Goal: Communication & Community: Connect with others

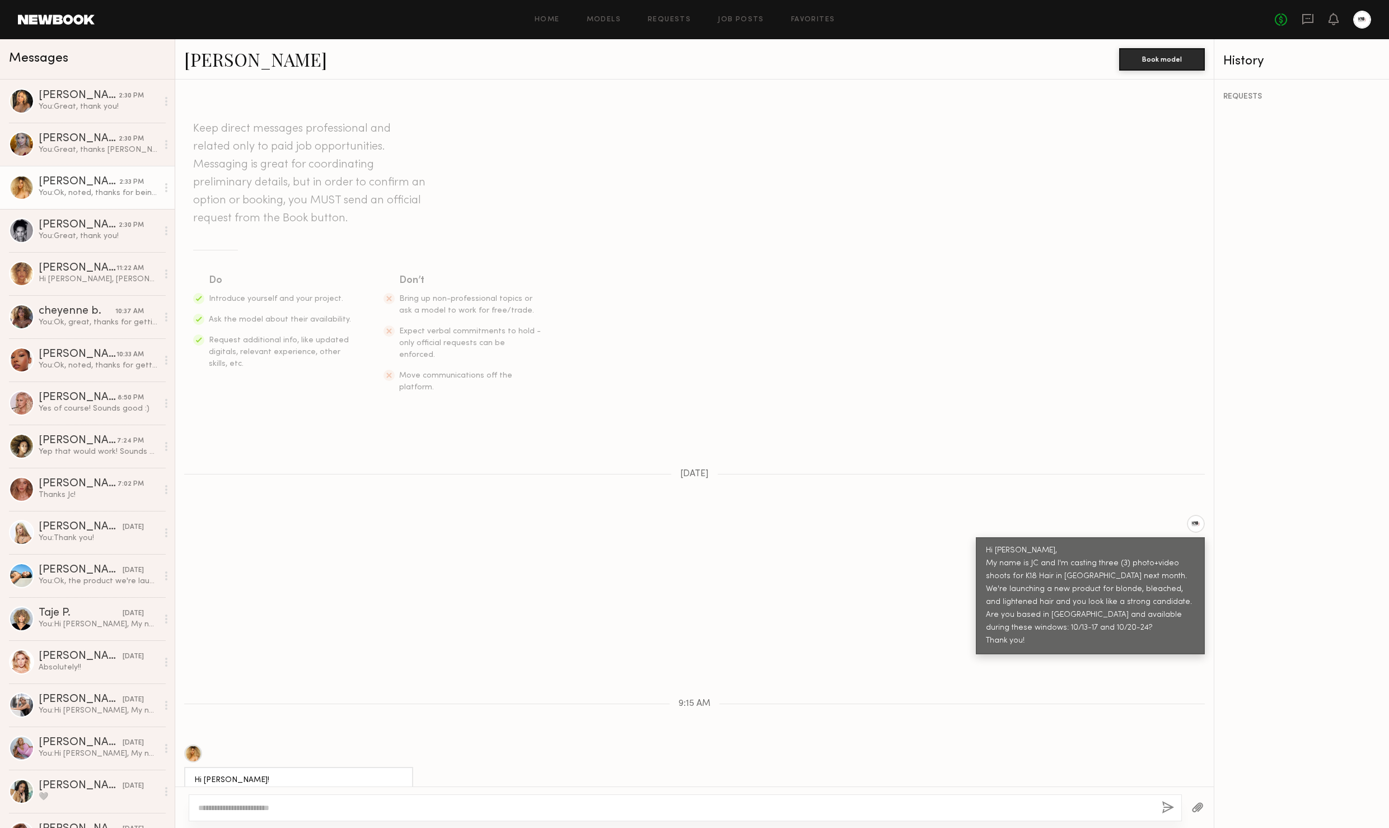
scroll to position [351, 0]
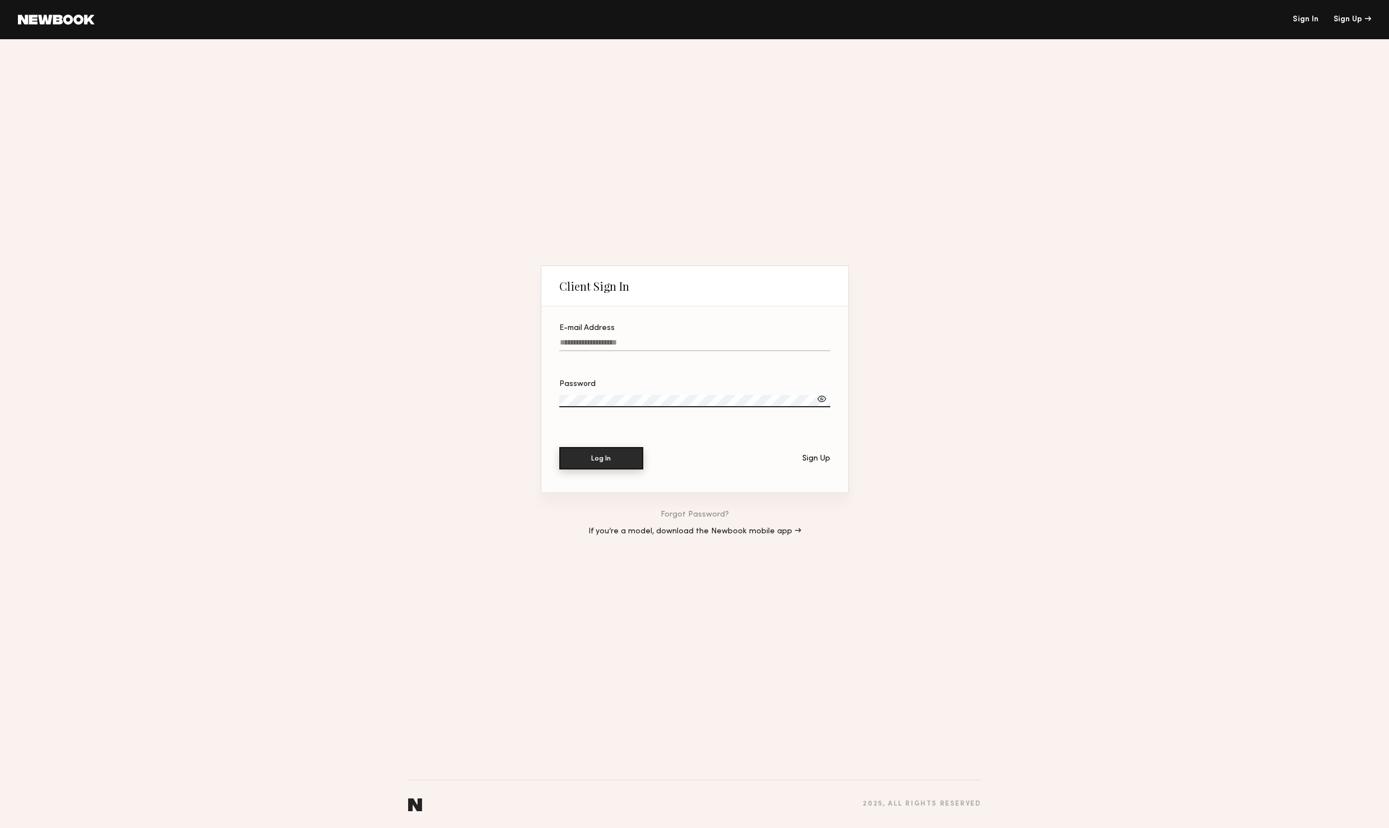
type input "**********"
click at [591, 458] on button "Log In" at bounding box center [601, 458] width 84 height 22
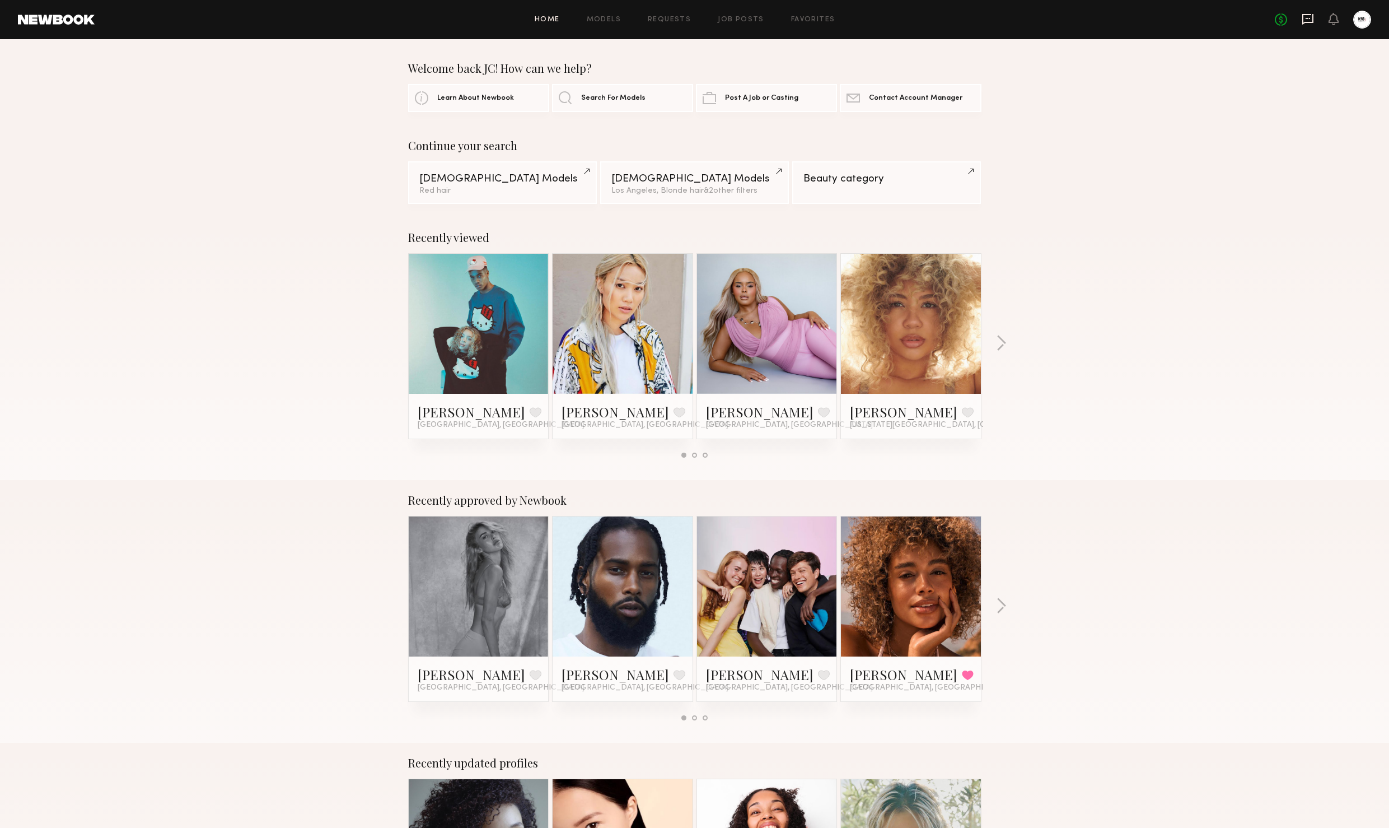
click at [1310, 16] on icon at bounding box center [1308, 19] width 12 height 12
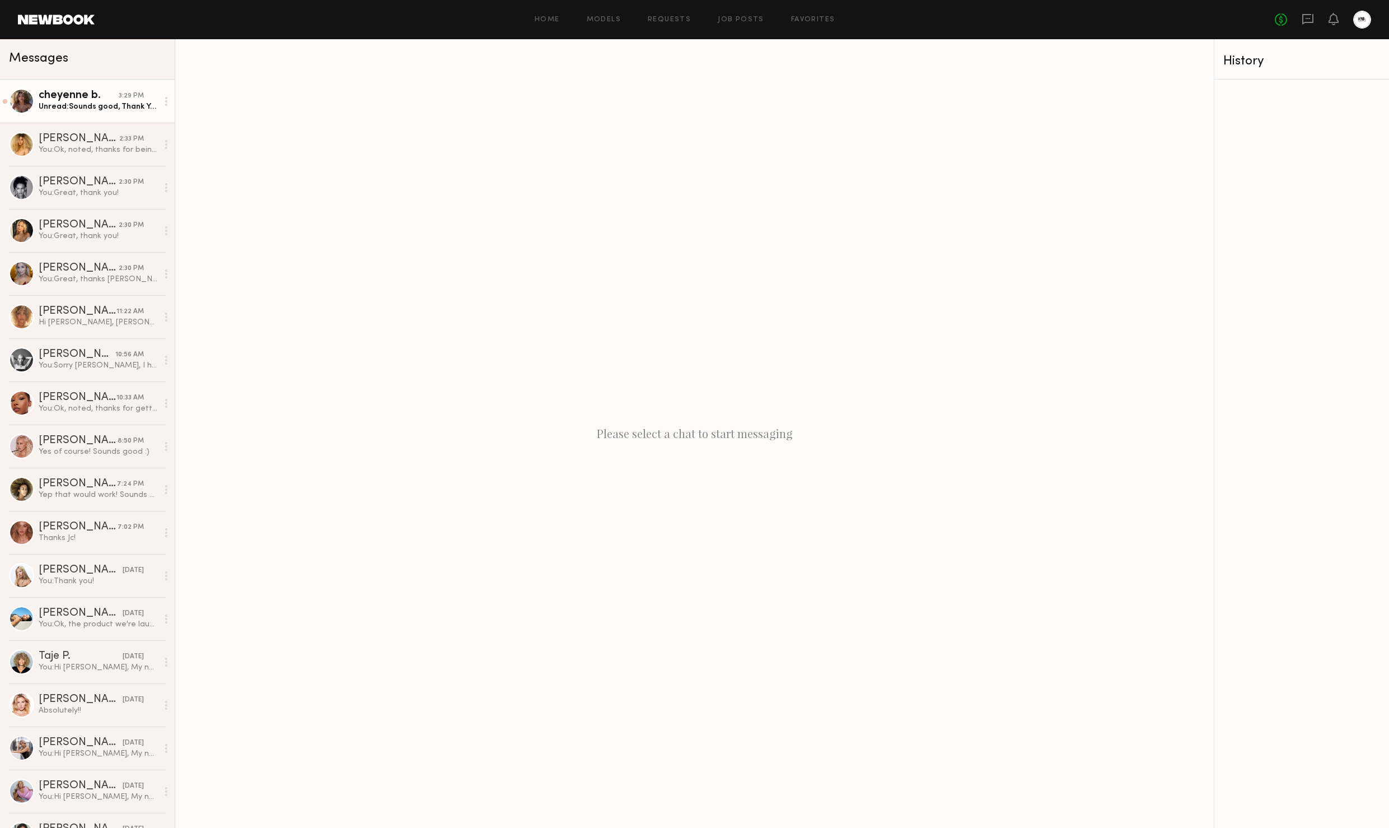
click at [79, 97] on div "cheyenne b." at bounding box center [79, 95] width 80 height 11
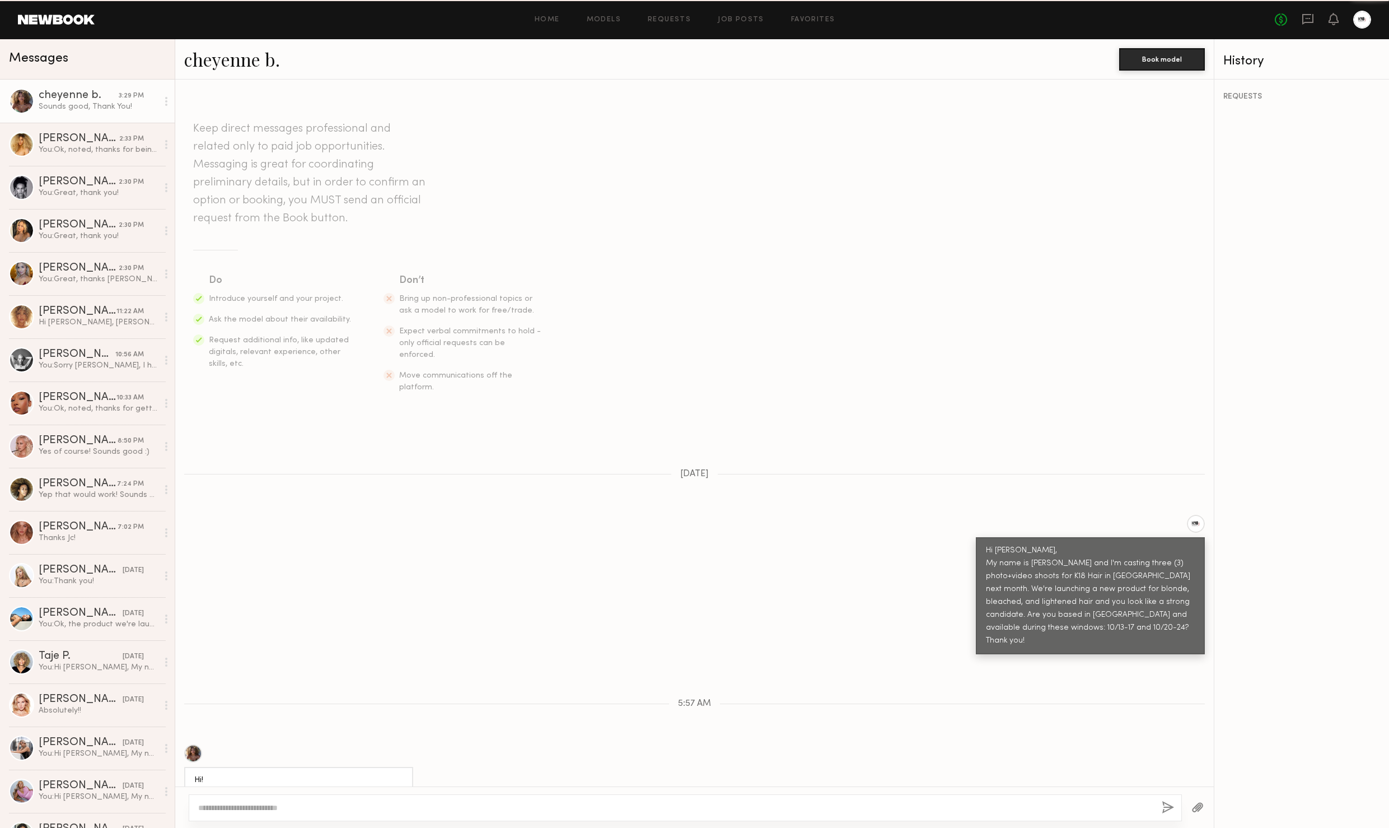
scroll to position [129, 0]
